Goal: Task Accomplishment & Management: Manage account settings

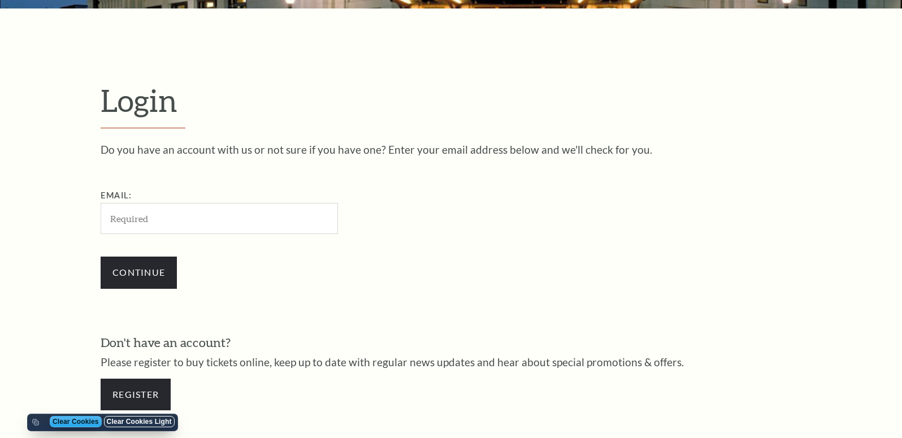
drag, startPoint x: 405, startPoint y: 326, endPoint x: 294, endPoint y: 258, distance: 129.4
click at [401, 324] on div "Do you have an account with us or not sure if you have one? Enter your email ad…" at bounding box center [451, 282] width 701 height 277
click at [275, 227] on input "Email:" at bounding box center [219, 218] width 237 height 31
paste input "[EMAIL_ADDRESS][DOMAIN_NAME]"
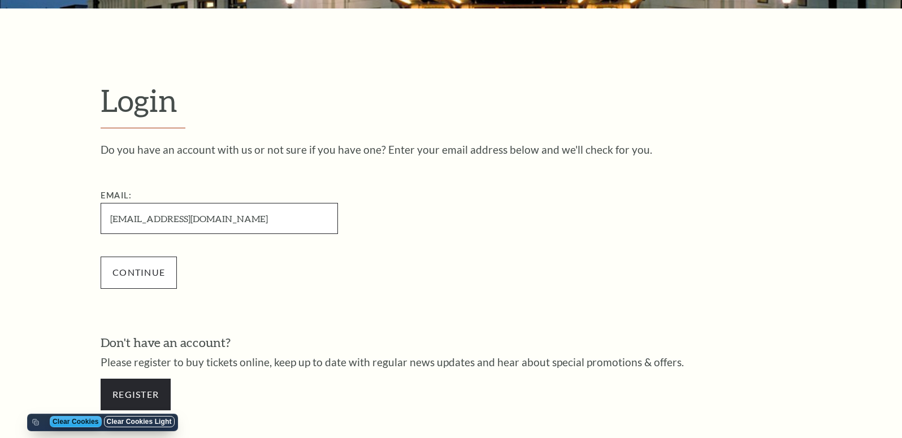
type input "[EMAIL_ADDRESS][DOMAIN_NAME]"
click at [147, 277] on input "Continue" at bounding box center [139, 273] width 76 height 32
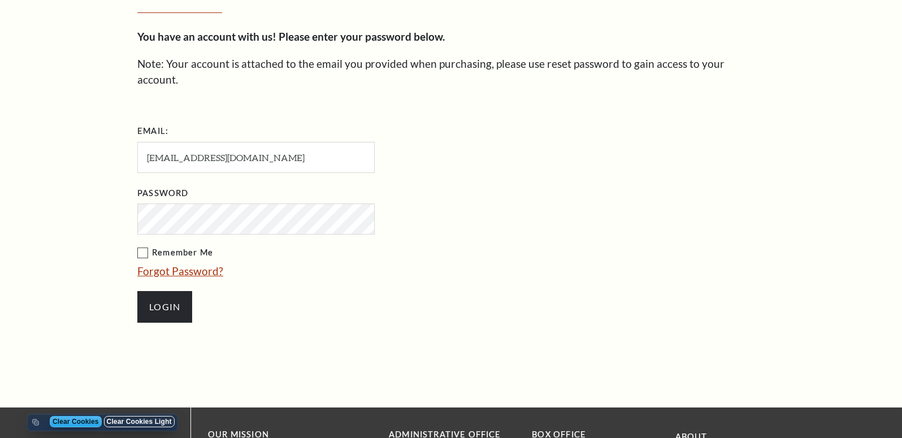
click at [182, 271] on link "Forgot Password?" at bounding box center [180, 270] width 86 height 13
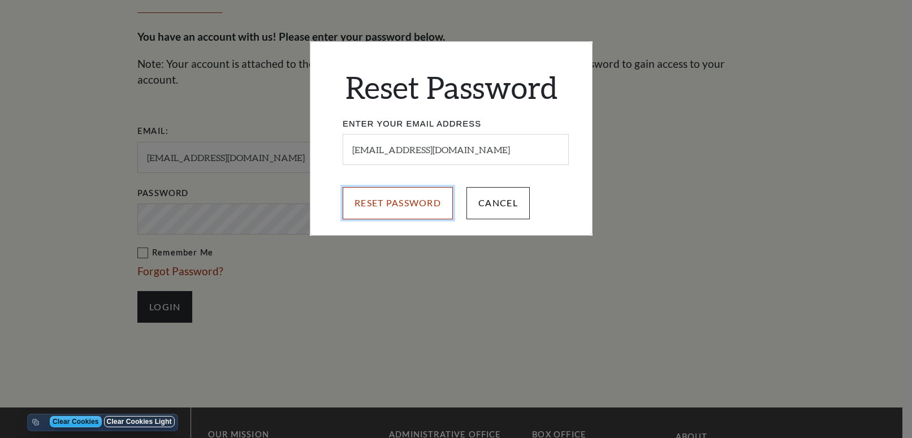
click at [421, 207] on input "Reset Password" at bounding box center [397, 203] width 110 height 32
